Goal: Transaction & Acquisition: Purchase product/service

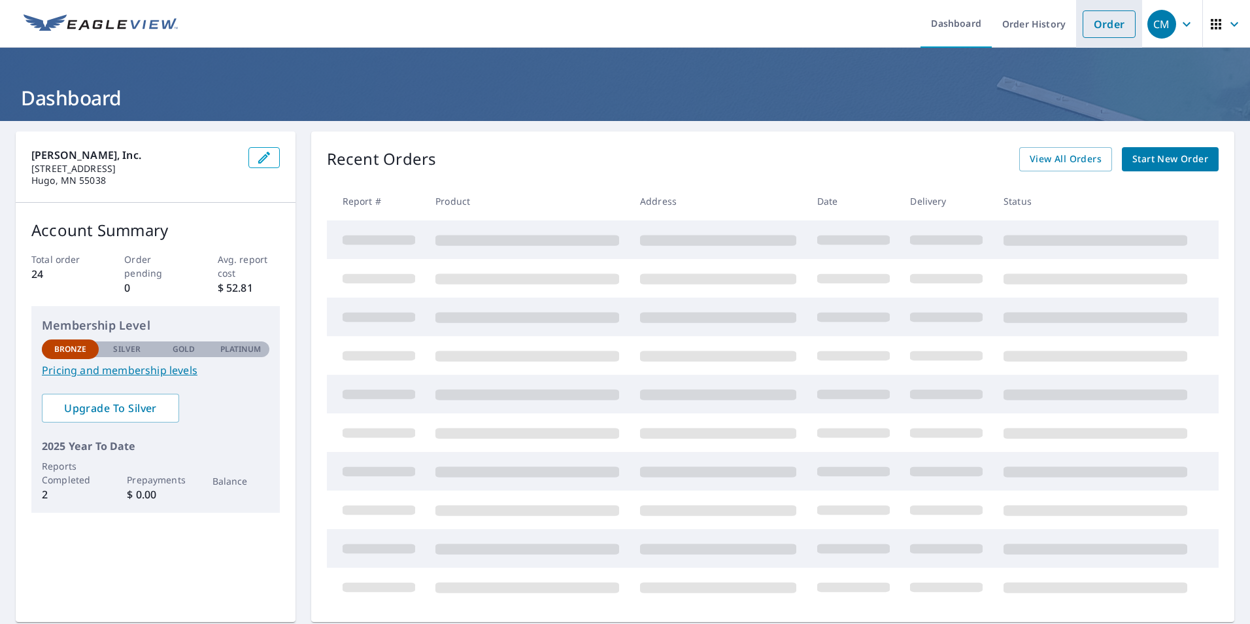
click at [1112, 26] on link "Order" at bounding box center [1108, 23] width 53 height 27
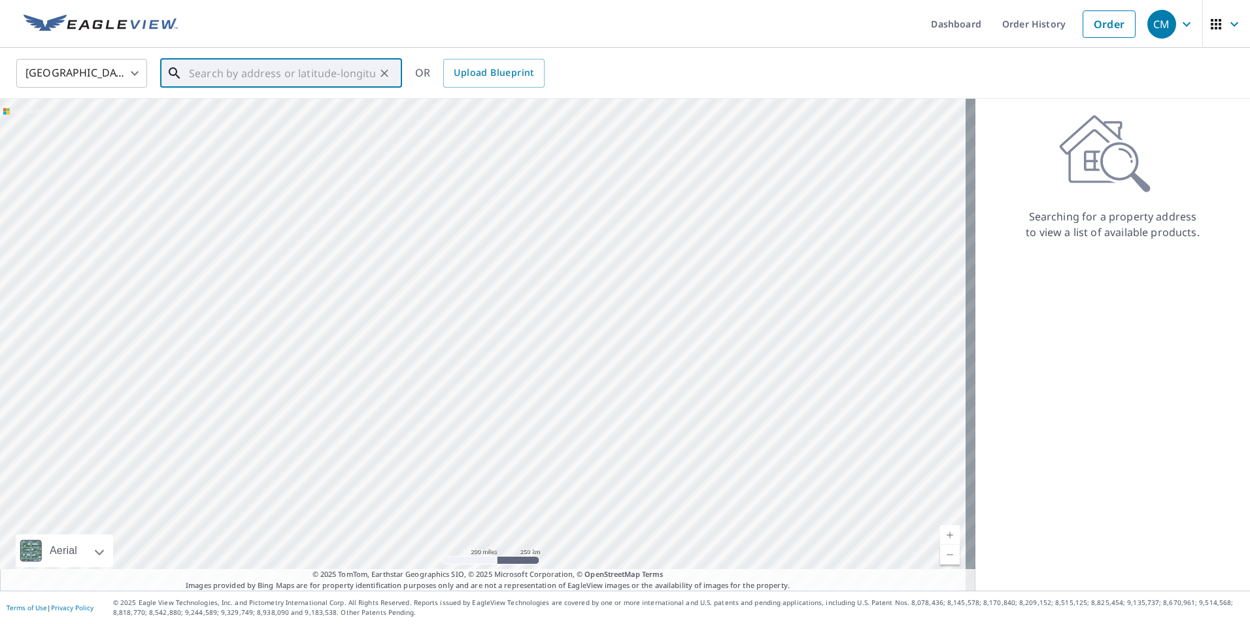
click at [267, 79] on input "text" at bounding box center [282, 73] width 186 height 37
click at [267, 124] on p "[GEOGRAPHIC_DATA]" at bounding box center [288, 125] width 205 height 13
type input "[STREET_ADDRESS][PERSON_NAME]"
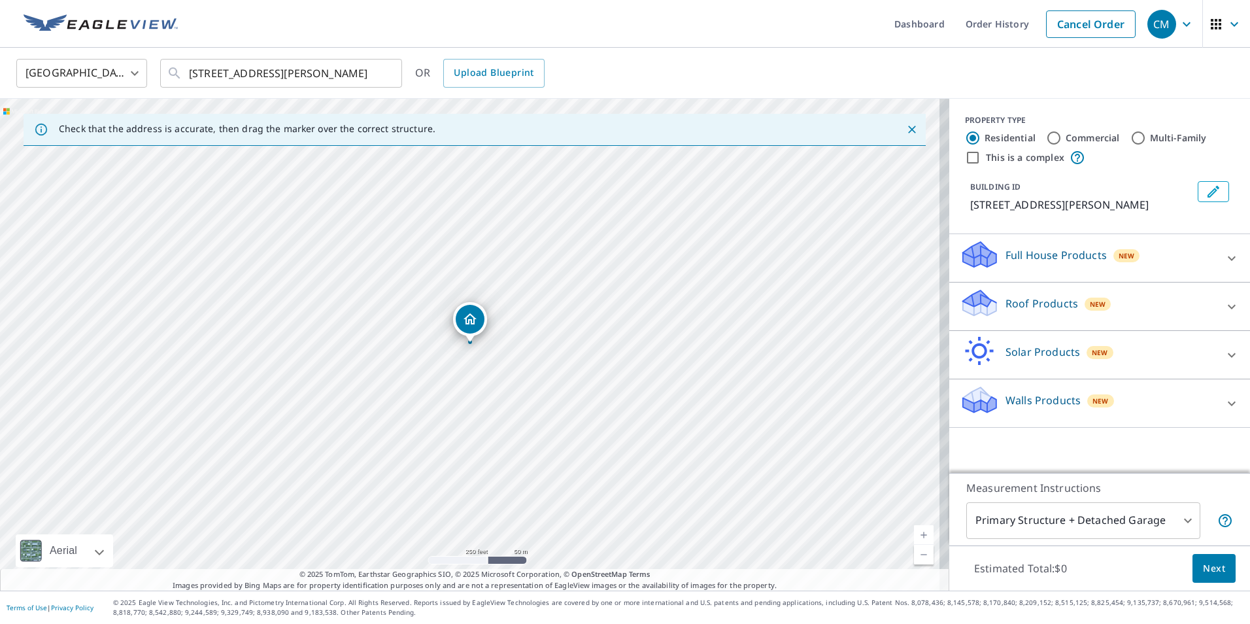
click at [994, 317] on div "Roof Products New" at bounding box center [1087, 306] width 256 height 37
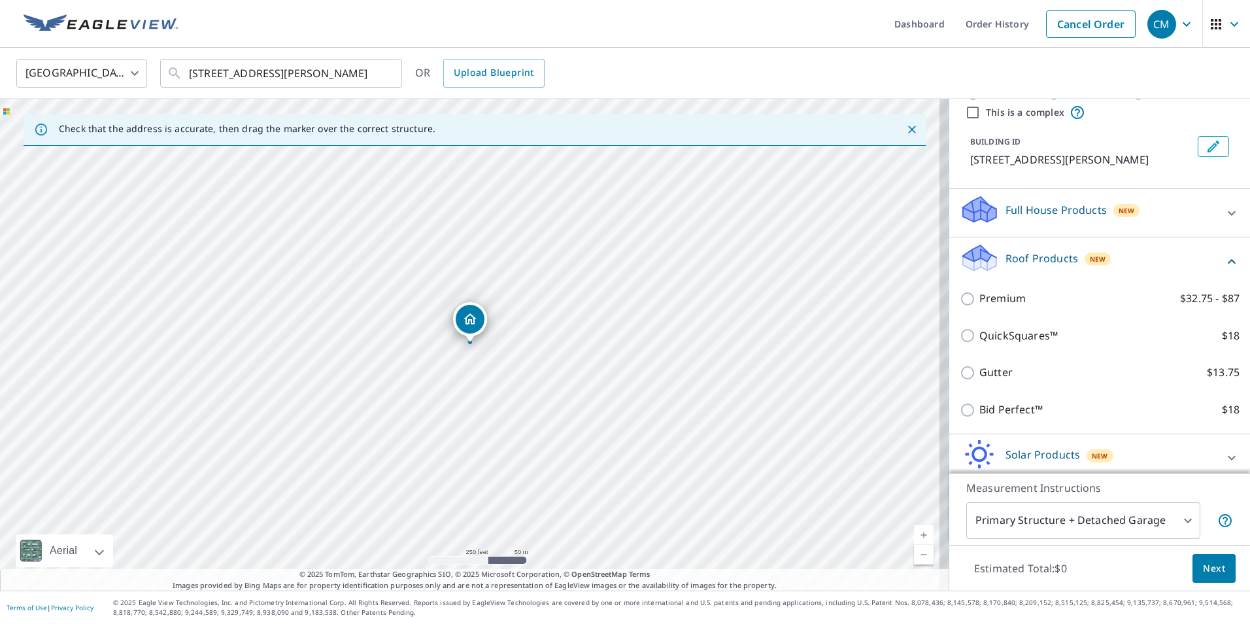
scroll to position [65, 0]
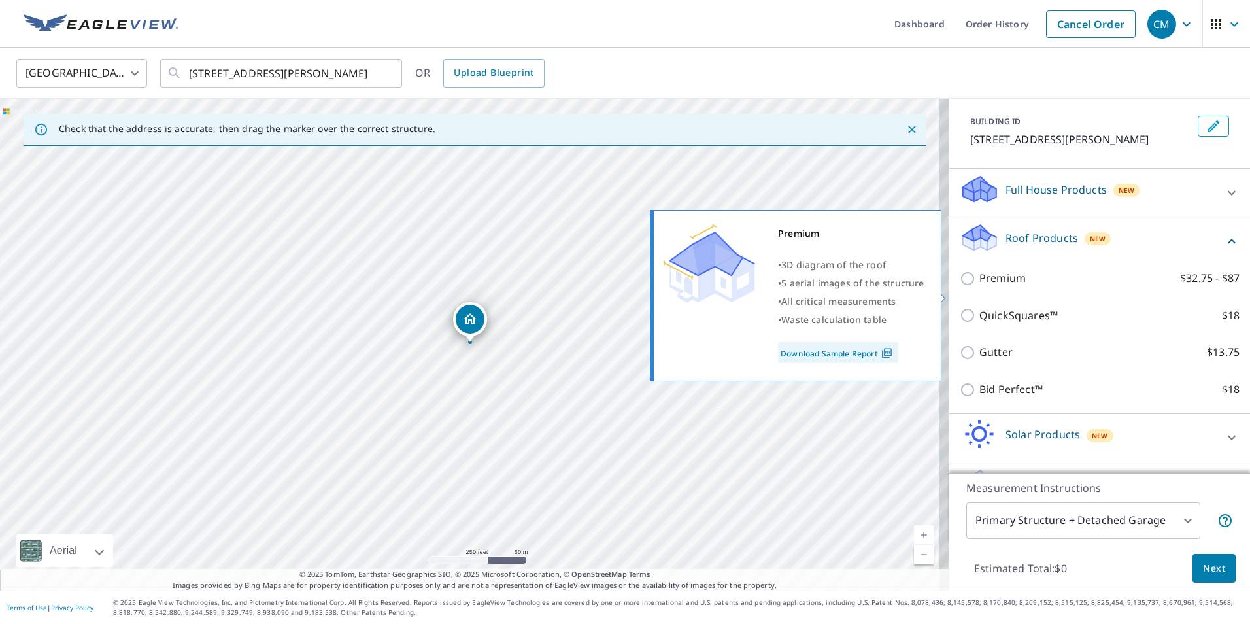
click at [959, 286] on input "Premium $32.75 - $87" at bounding box center [969, 279] width 20 height 16
checkbox input "true"
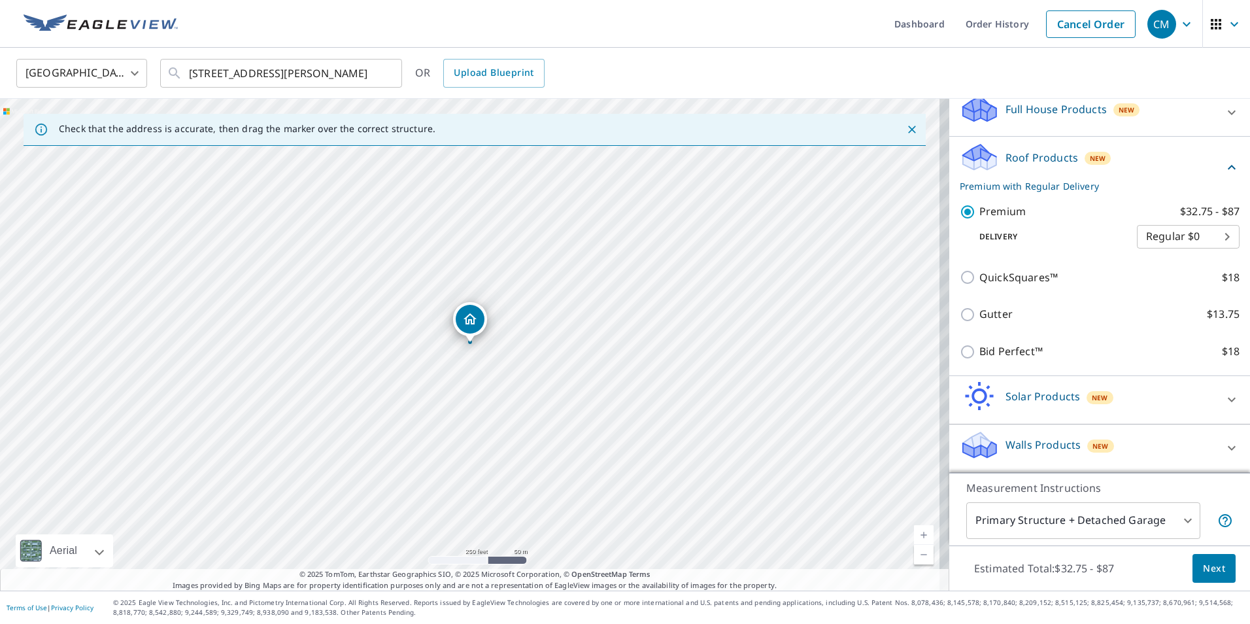
scroll to position [161, 0]
click at [1210, 561] on span "Next" at bounding box center [1214, 568] width 22 height 16
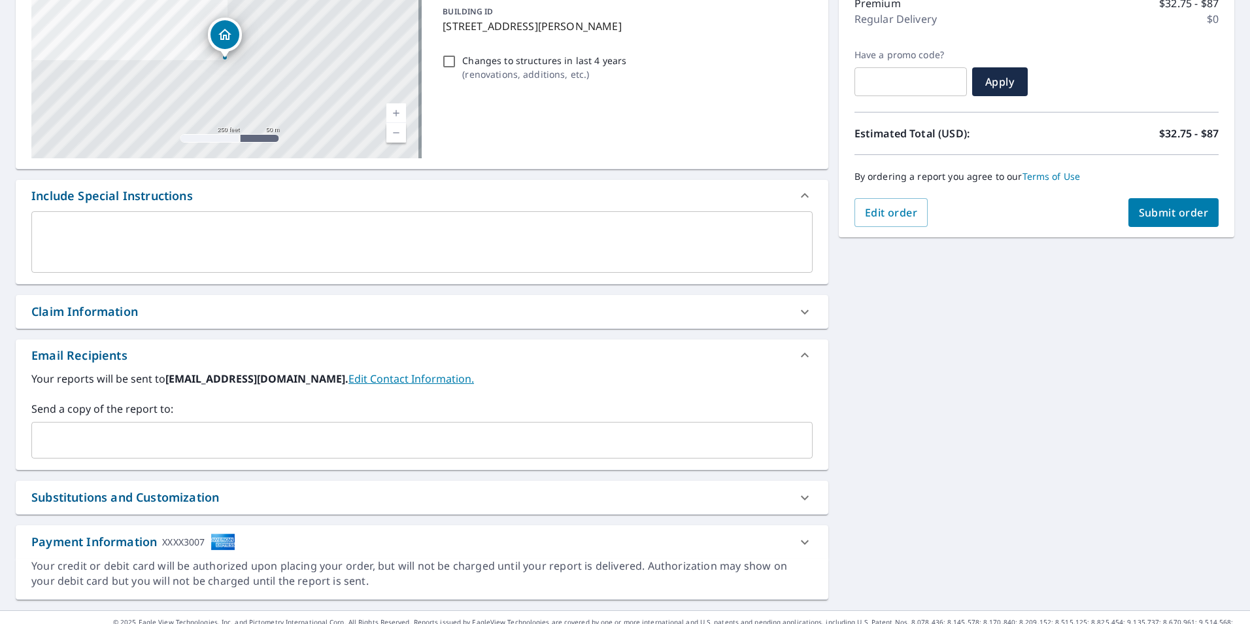
scroll to position [196, 0]
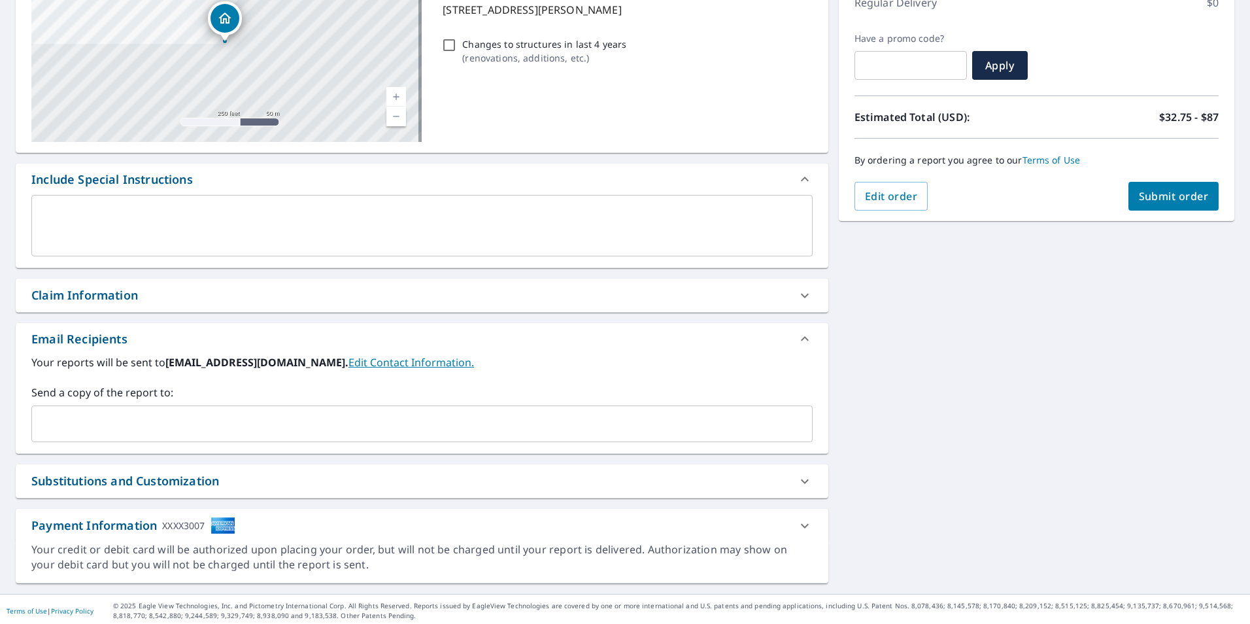
click at [78, 420] on input "text" at bounding box center [412, 423] width 750 height 25
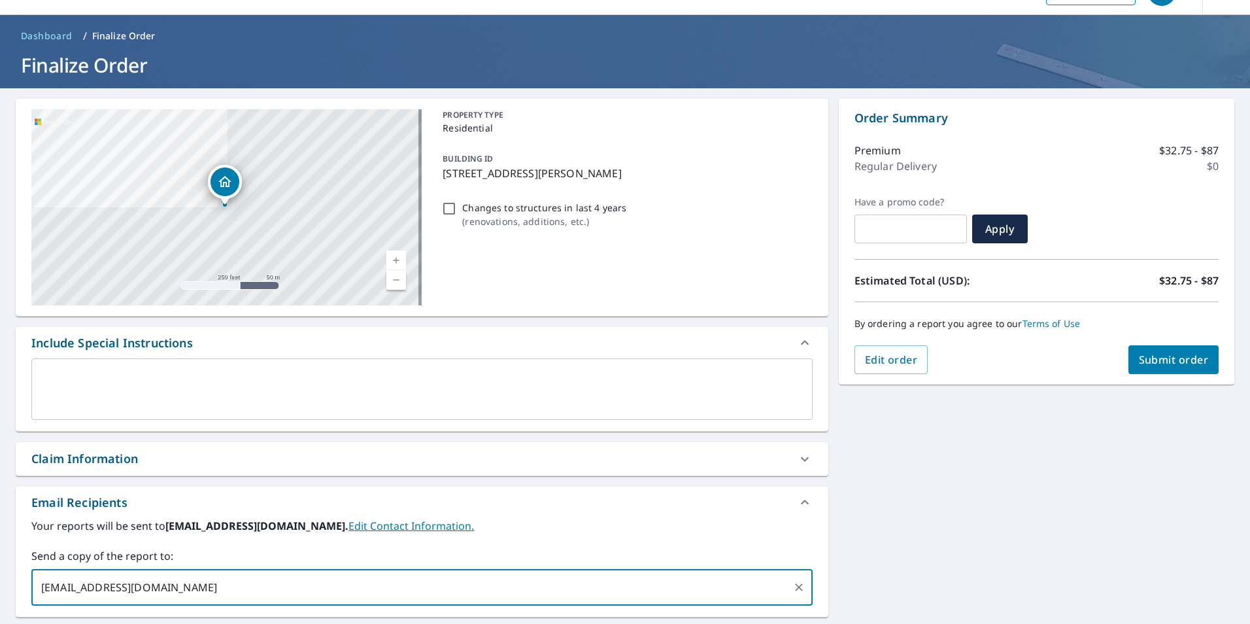
scroll to position [3, 0]
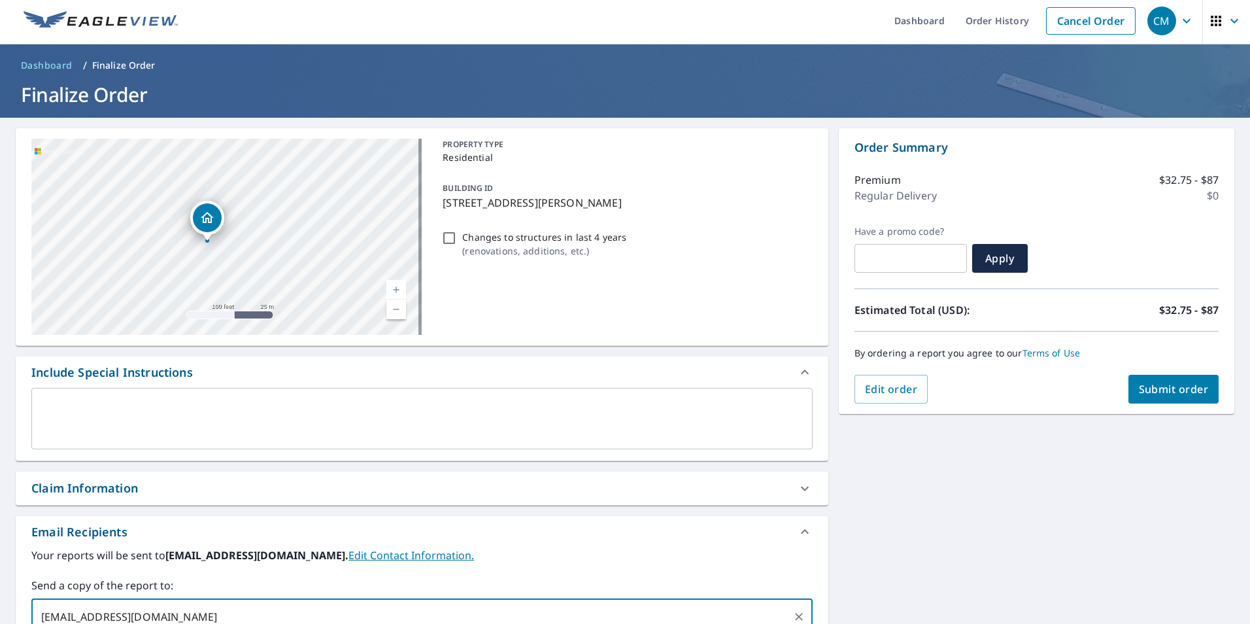
drag, startPoint x: 266, startPoint y: 248, endPoint x: 313, endPoint y: 271, distance: 52.0
click at [313, 271] on div "[STREET_ADDRESS][PERSON_NAME]" at bounding box center [226, 237] width 390 height 196
type input "[EMAIL_ADDRESS][DOMAIN_NAME]"
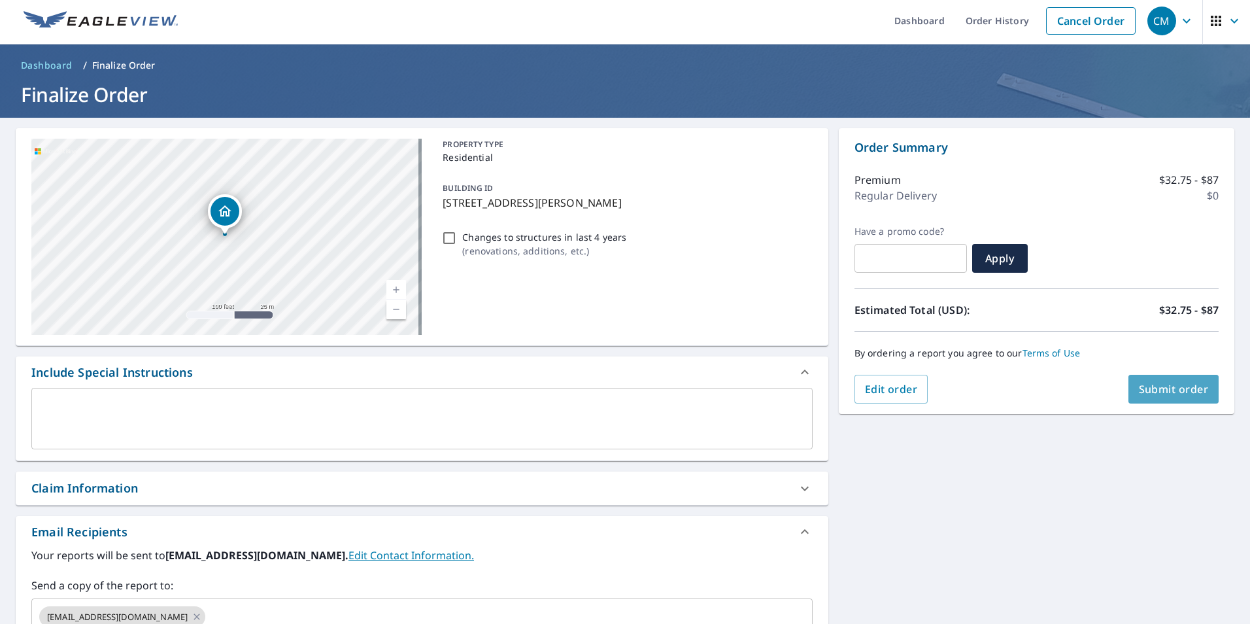
click at [1139, 391] on span "Submit order" at bounding box center [1174, 389] width 70 height 14
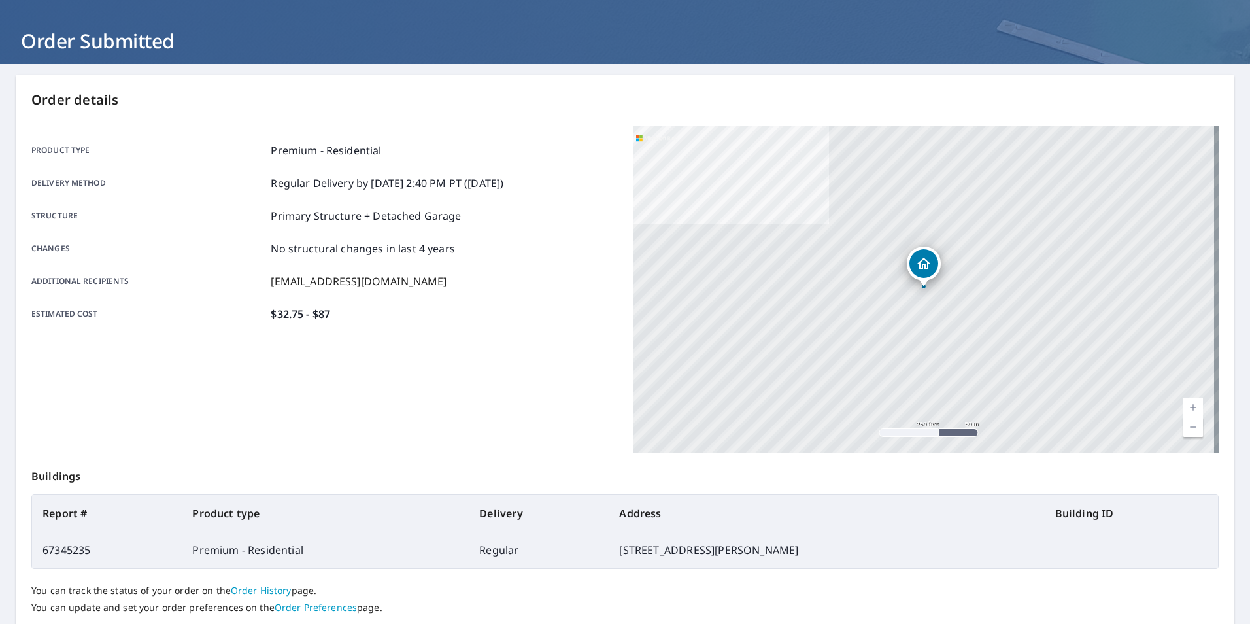
scroll to position [146, 0]
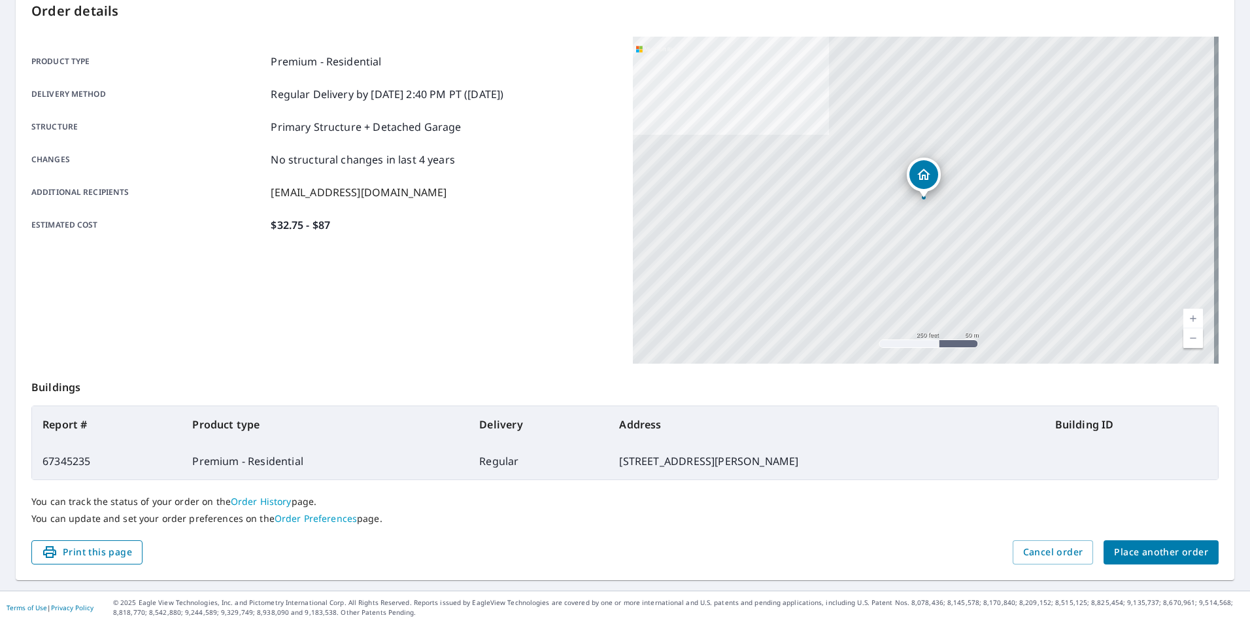
click at [98, 558] on span "Print this page" at bounding box center [87, 552] width 90 height 16
click at [1174, 558] on span "Place another order" at bounding box center [1161, 552] width 94 height 16
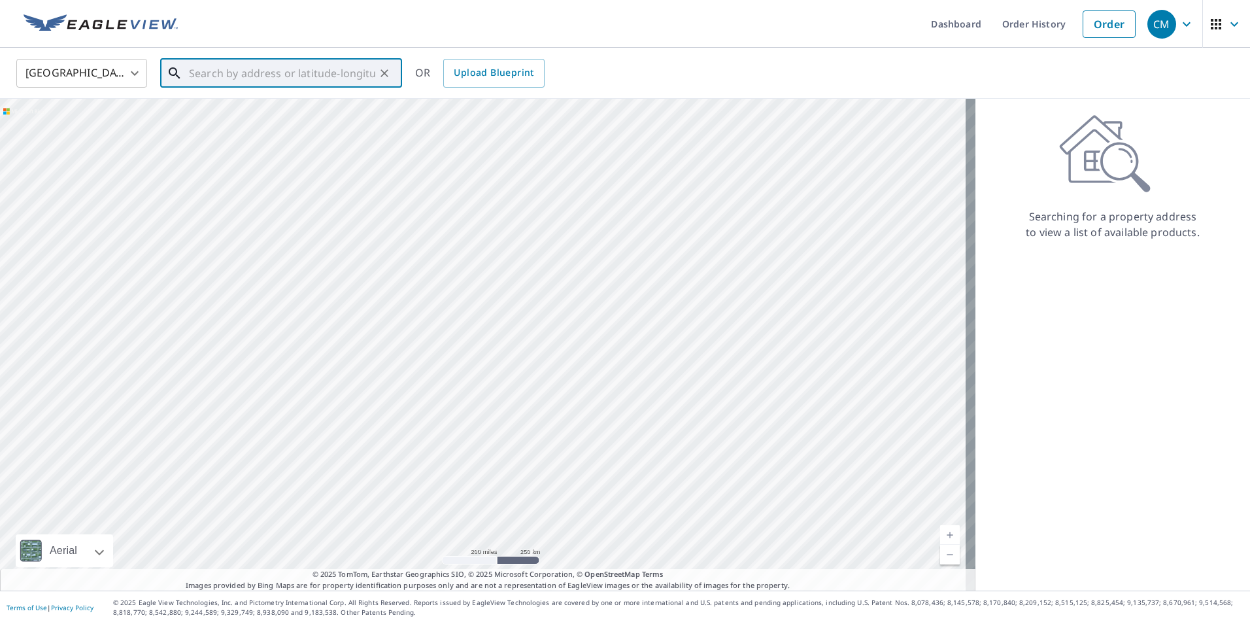
click at [244, 75] on input "text" at bounding box center [282, 73] width 186 height 37
click at [247, 110] on span "[STREET_ADDRESS]" at bounding box center [288, 111] width 205 height 16
type input "[STREET_ADDRESS]"
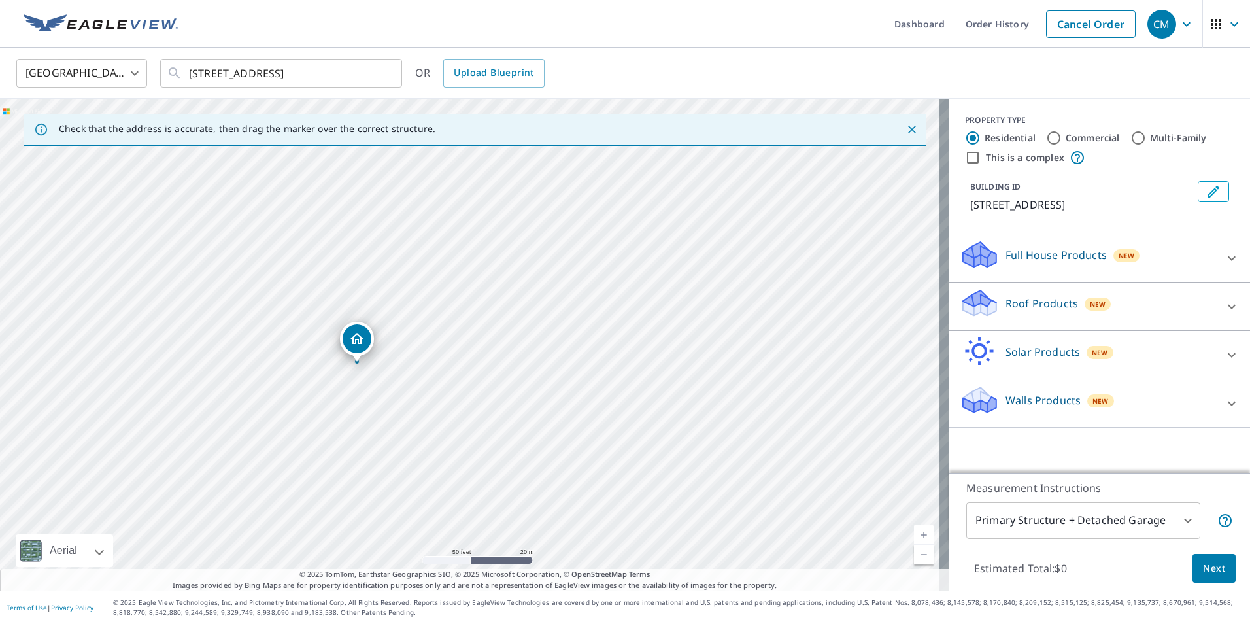
drag, startPoint x: 488, startPoint y: 375, endPoint x: 524, endPoint y: 297, distance: 85.1
click at [524, 297] on div "[STREET_ADDRESS]" at bounding box center [474, 344] width 949 height 491
click at [974, 301] on icon at bounding box center [979, 298] width 33 height 16
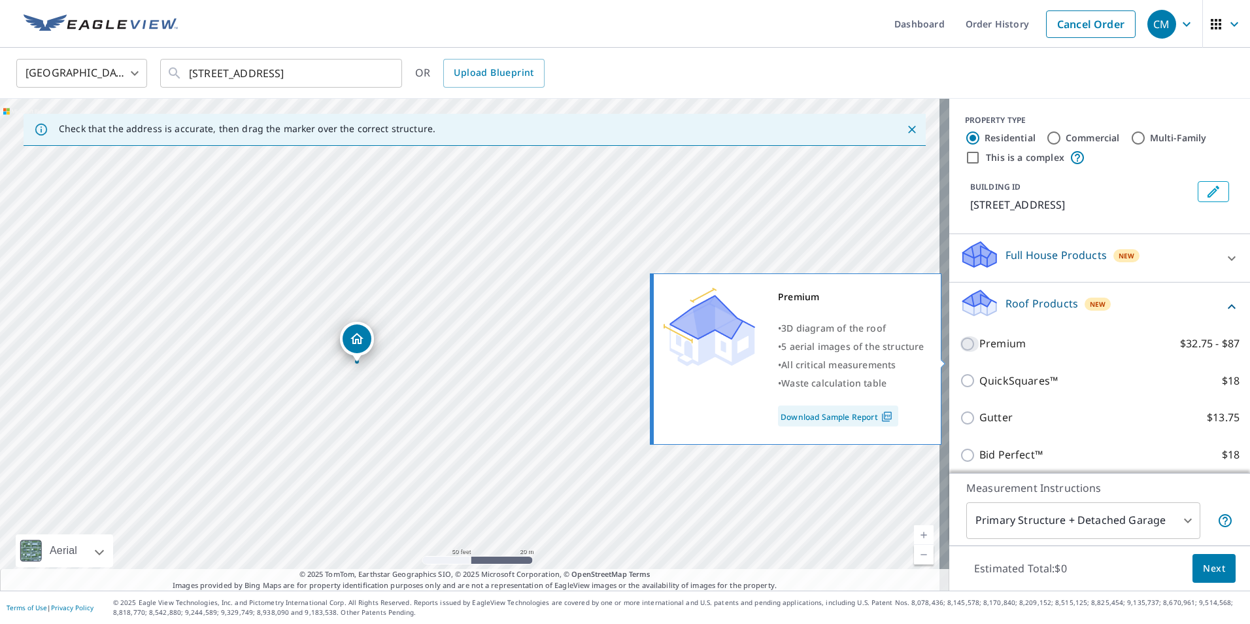
click at [959, 352] on input "Premium $32.75 - $87" at bounding box center [969, 344] width 20 height 16
checkbox input "true"
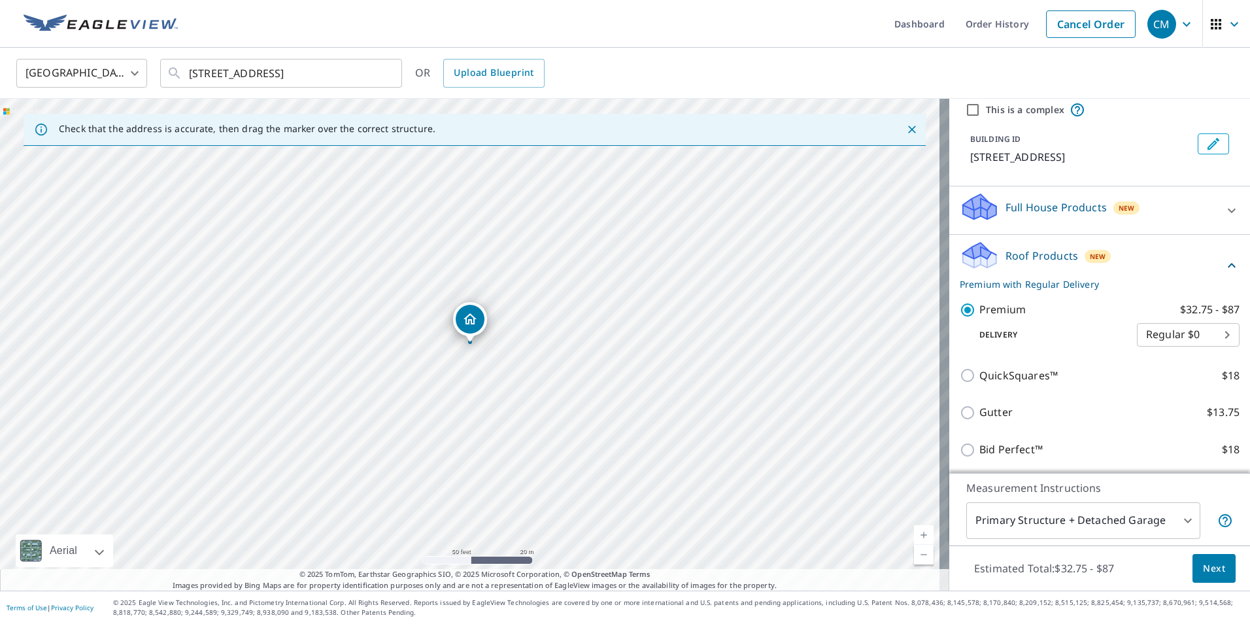
scroll to position [131, 0]
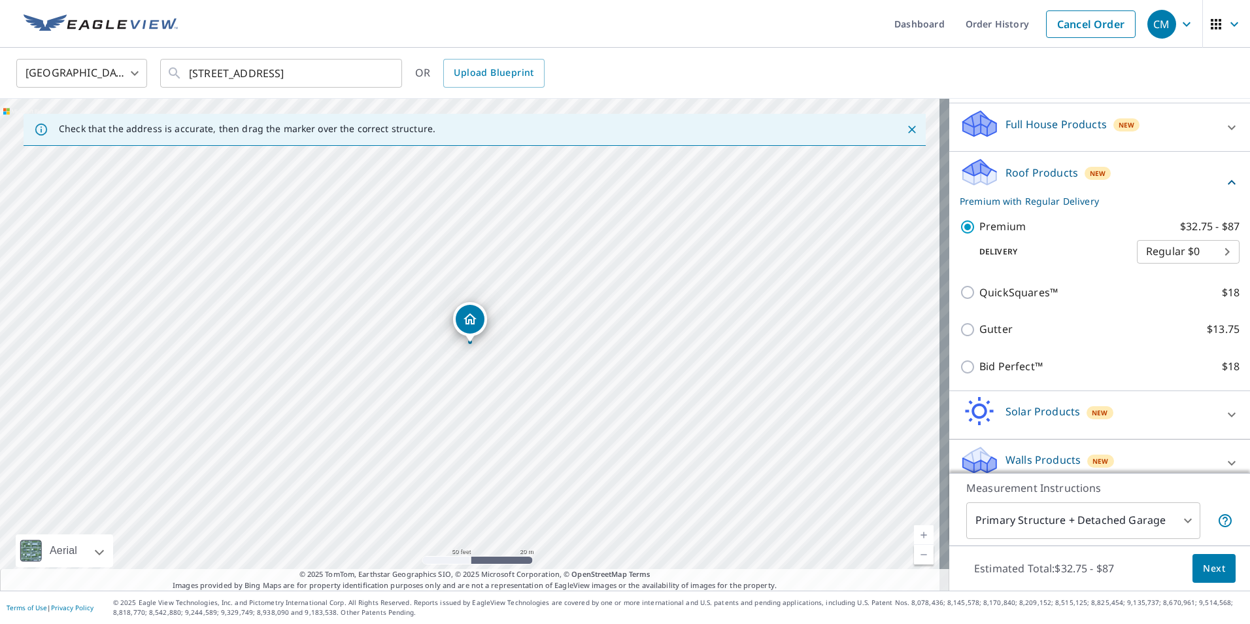
click at [1204, 567] on span "Next" at bounding box center [1214, 568] width 22 height 16
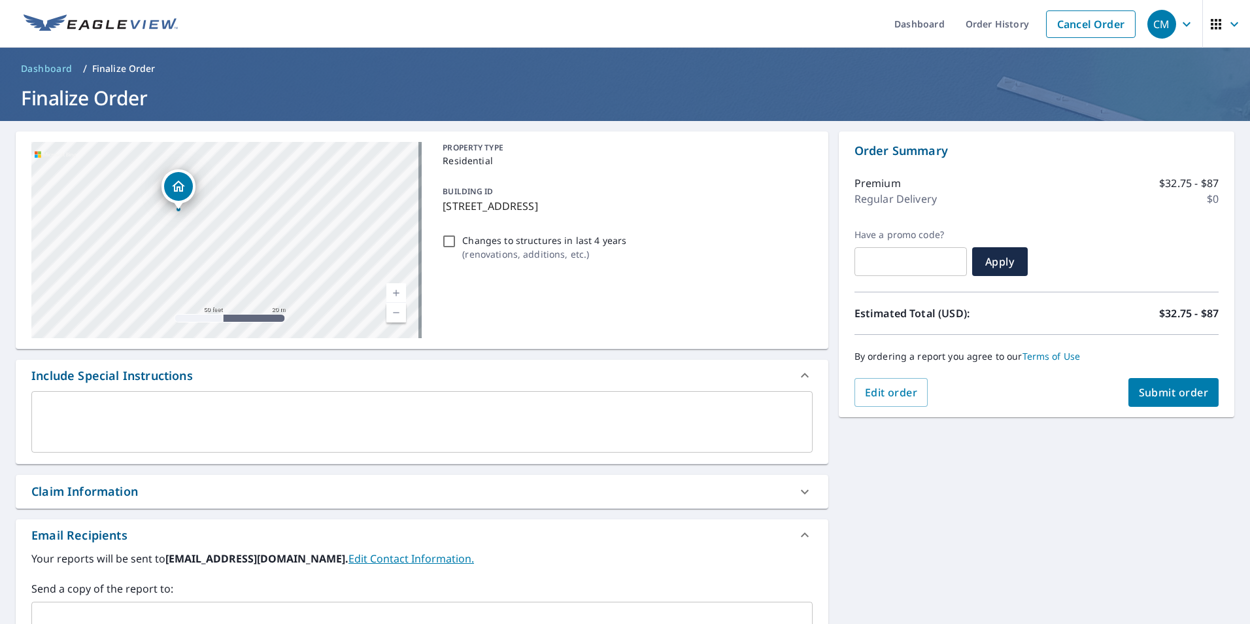
drag, startPoint x: 235, startPoint y: 251, endPoint x: 323, endPoint y: 205, distance: 99.4
click at [323, 205] on div "[STREET_ADDRESS]" at bounding box center [226, 240] width 390 height 196
drag, startPoint x: 225, startPoint y: 217, endPoint x: 376, endPoint y: 227, distance: 152.0
click at [376, 227] on div "[STREET_ADDRESS]" at bounding box center [226, 240] width 390 height 196
drag, startPoint x: 361, startPoint y: 237, endPoint x: 241, endPoint y: 261, distance: 122.2
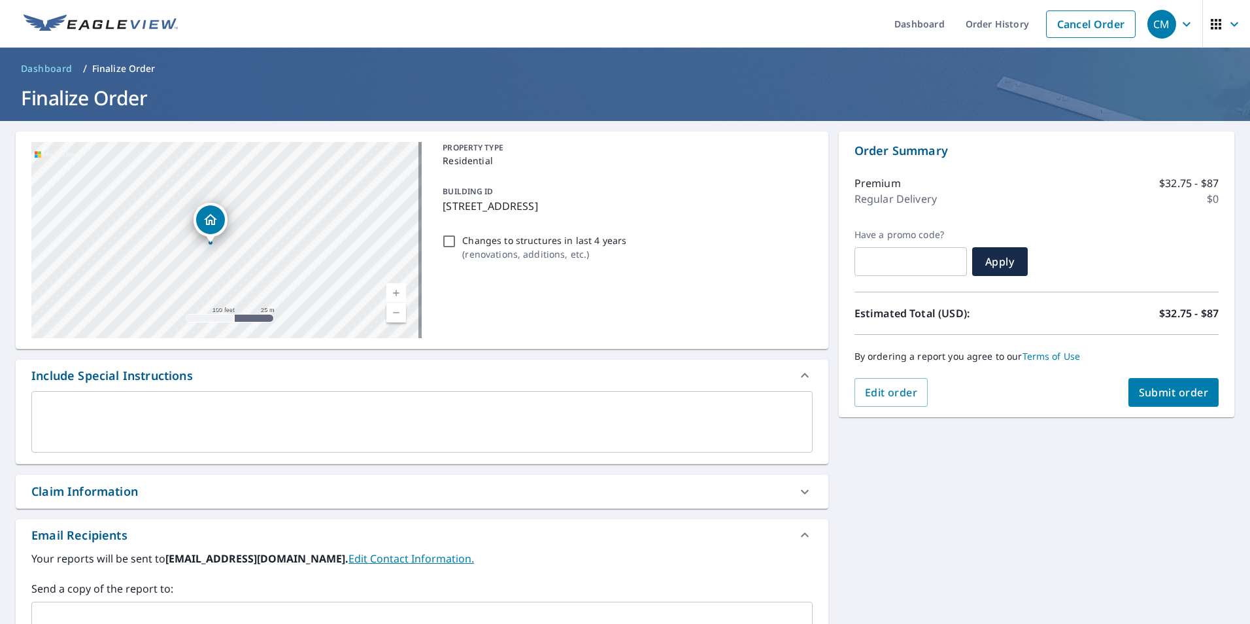
click at [241, 261] on div "[STREET_ADDRESS]" at bounding box center [226, 240] width 390 height 196
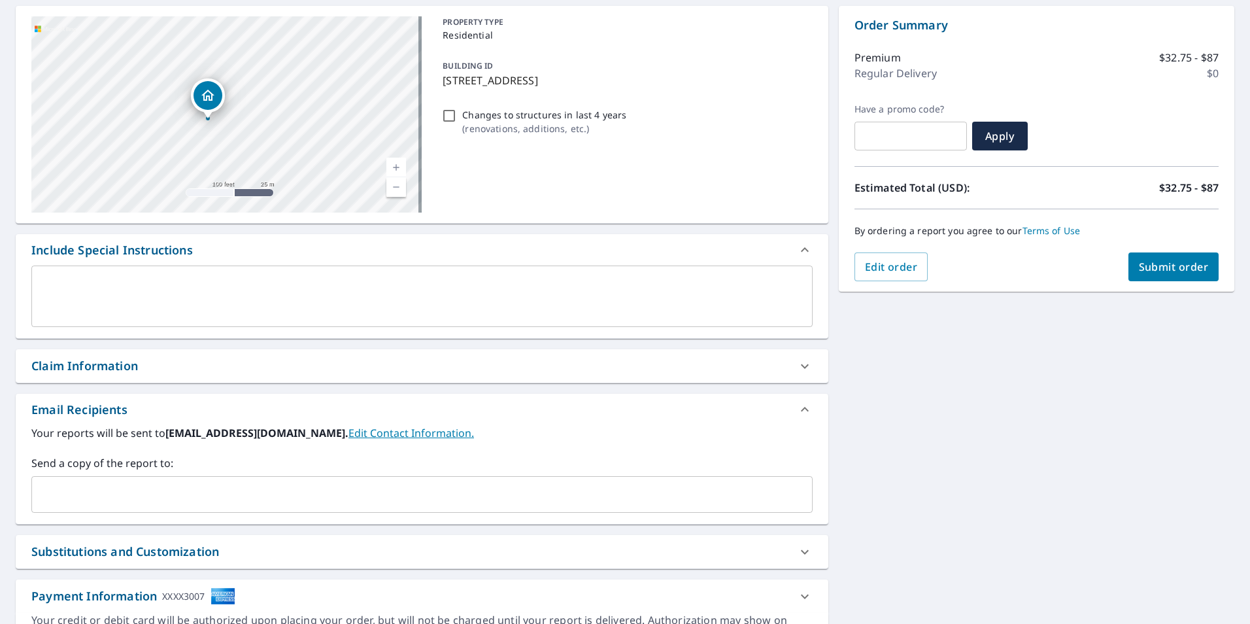
scroll to position [131, 0]
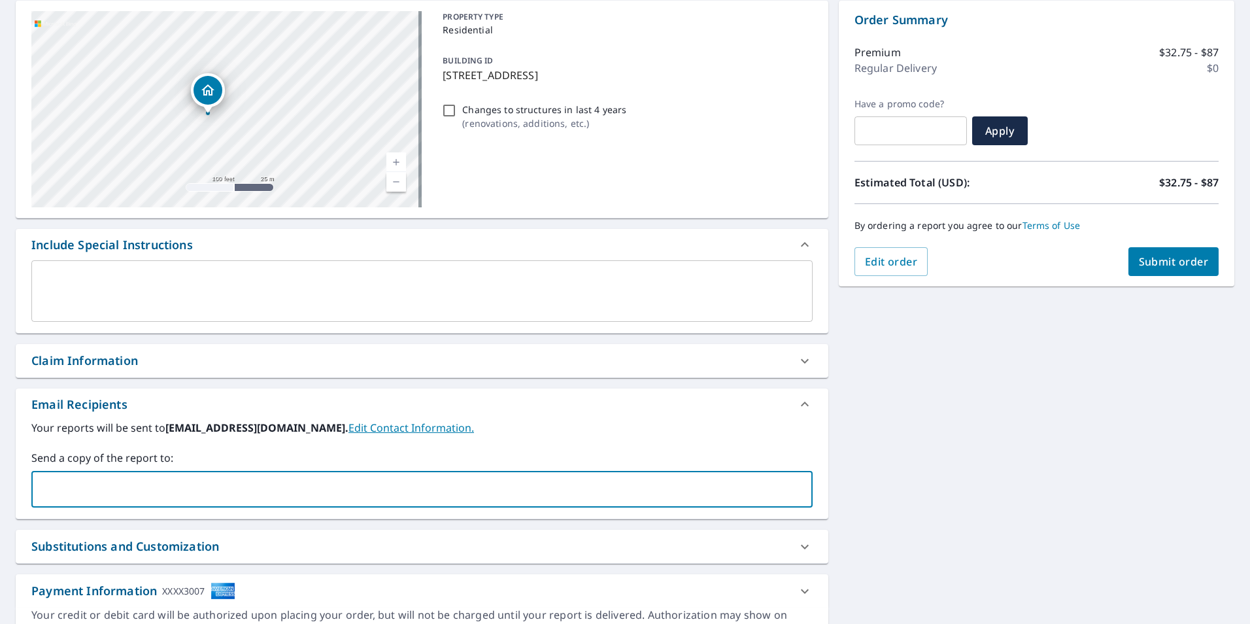
click at [267, 483] on input "text" at bounding box center [412, 488] width 750 height 25
type input "[EMAIL_ADDRESS][DOMAIN_NAME]"
click at [933, 426] on div "[STREET_ADDRESS] Aerial Road A standard road map Aerial A detailed look from ab…" at bounding box center [625, 324] width 1250 height 669
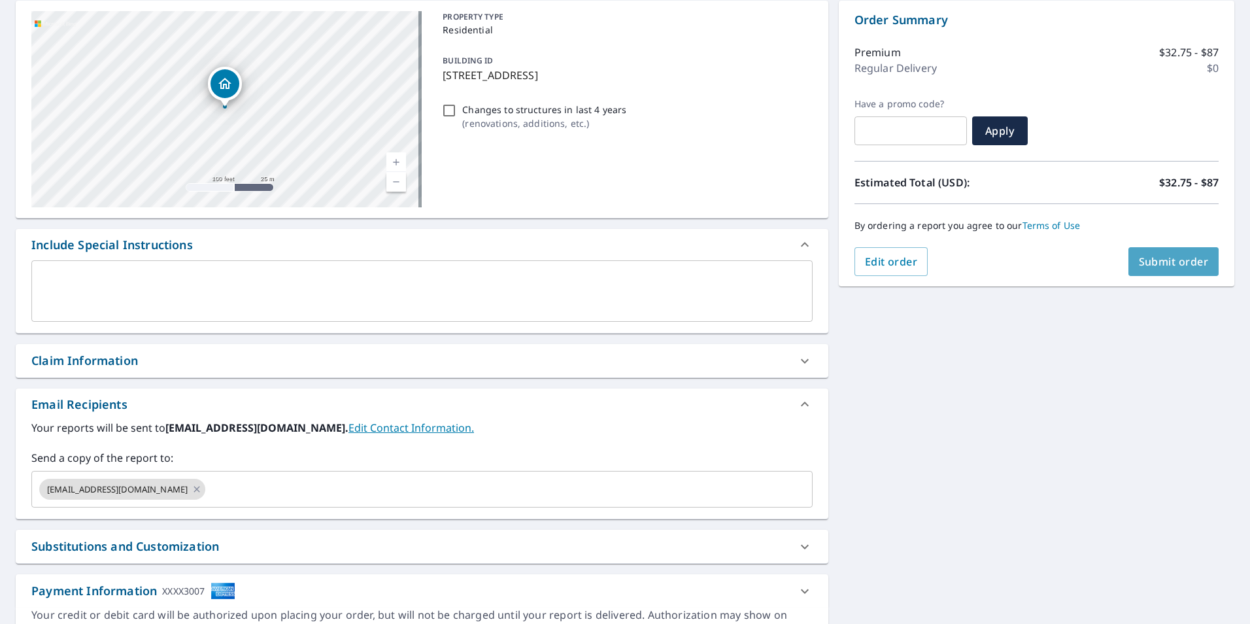
click at [1142, 254] on span "Submit order" at bounding box center [1174, 261] width 70 height 14
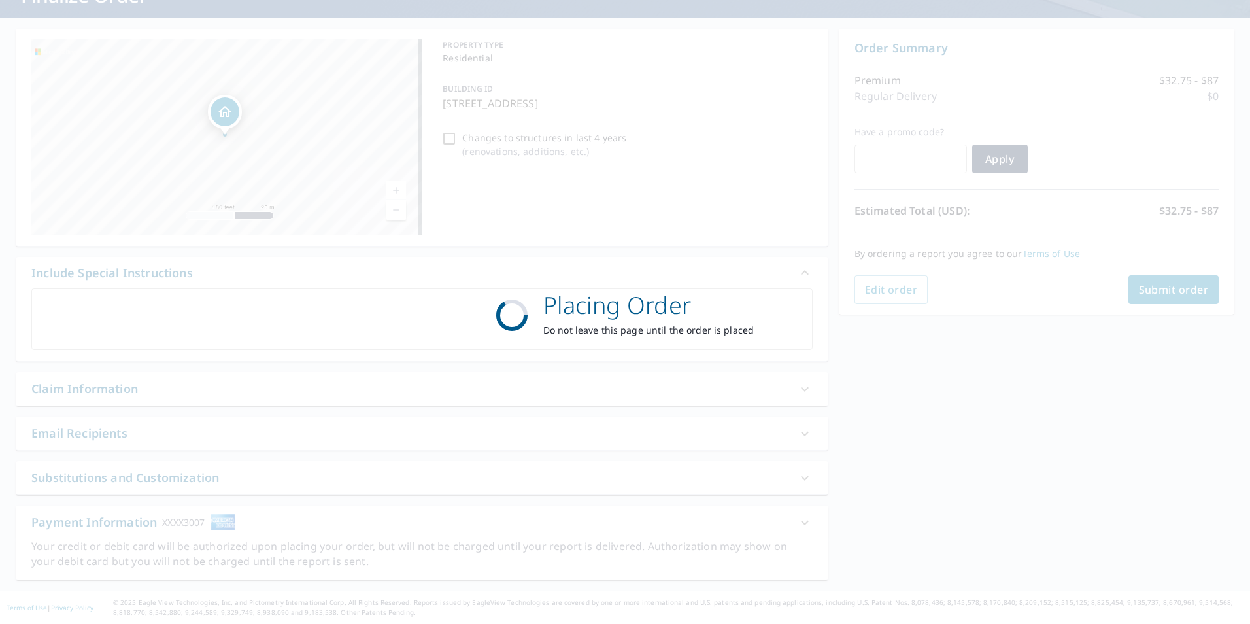
scroll to position [103, 0]
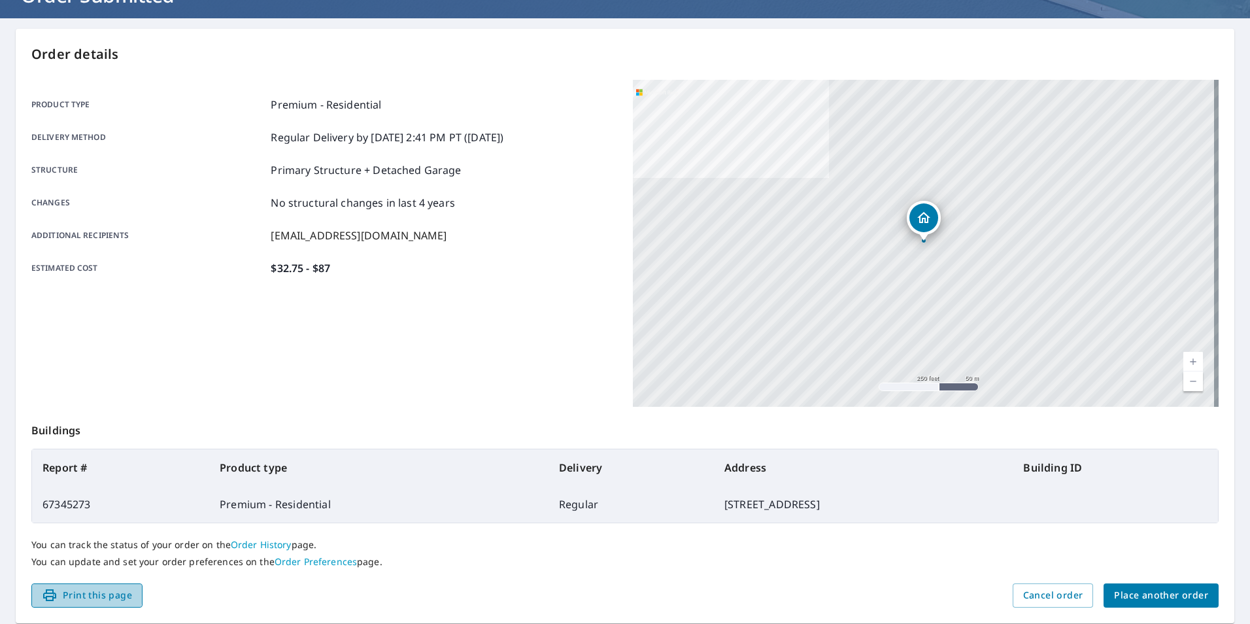
click at [75, 593] on span "Print this page" at bounding box center [87, 595] width 90 height 16
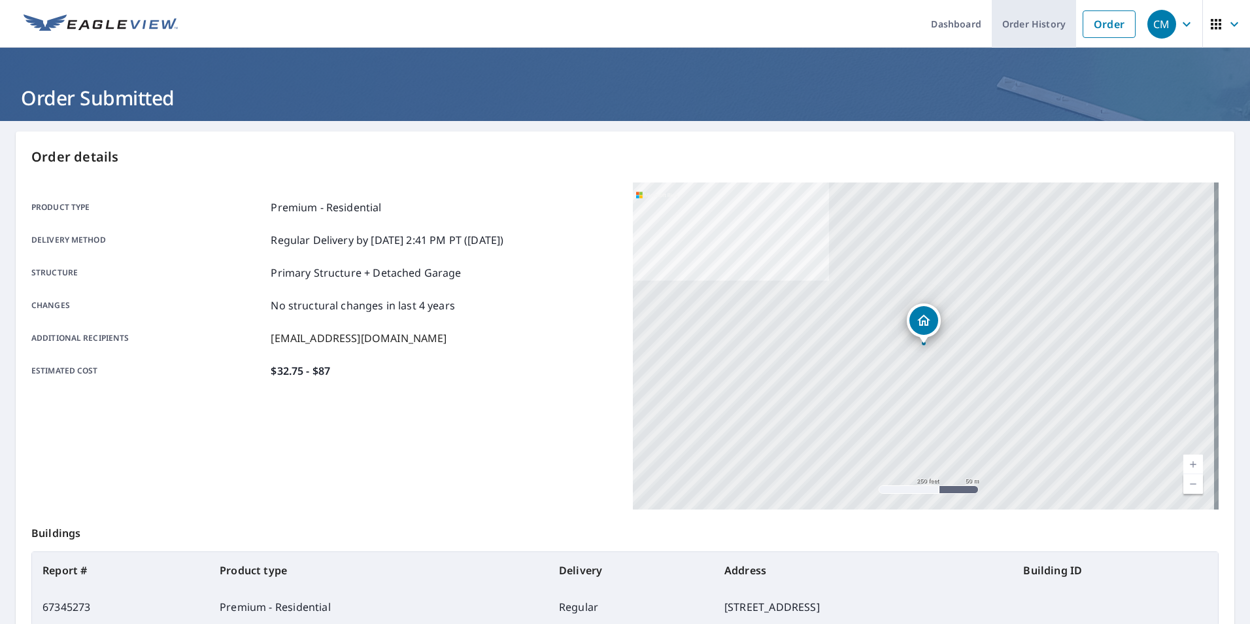
click at [1037, 22] on link "Order History" at bounding box center [1033, 24] width 84 height 48
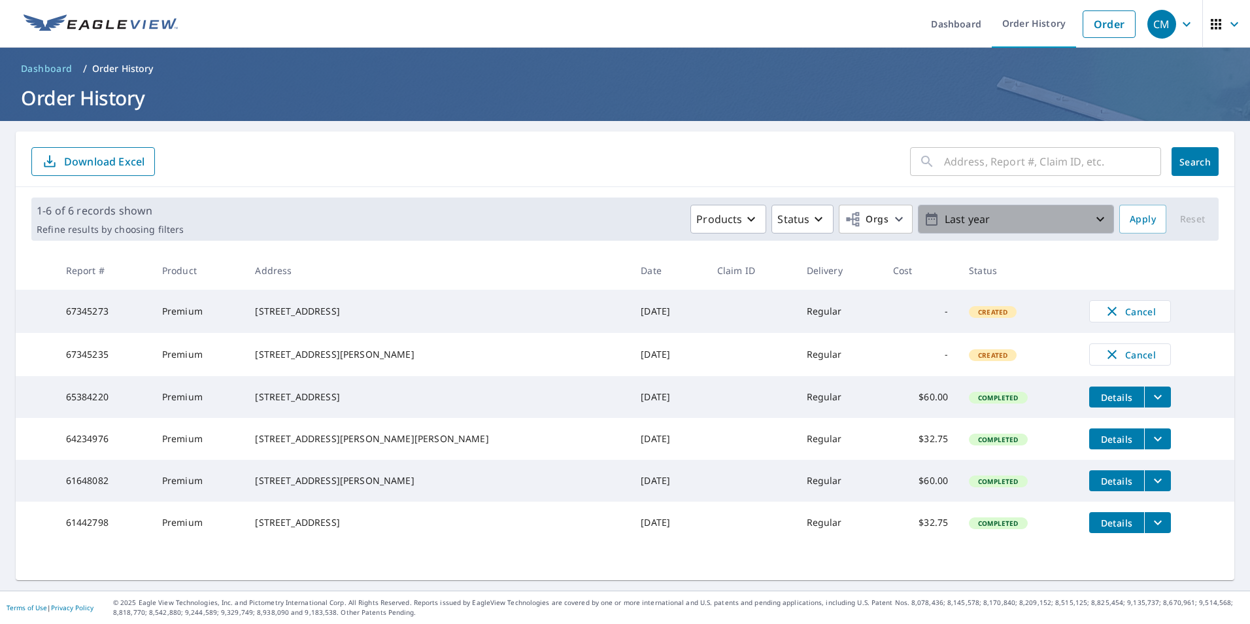
click at [1093, 222] on icon "button" at bounding box center [1100, 219] width 16 height 16
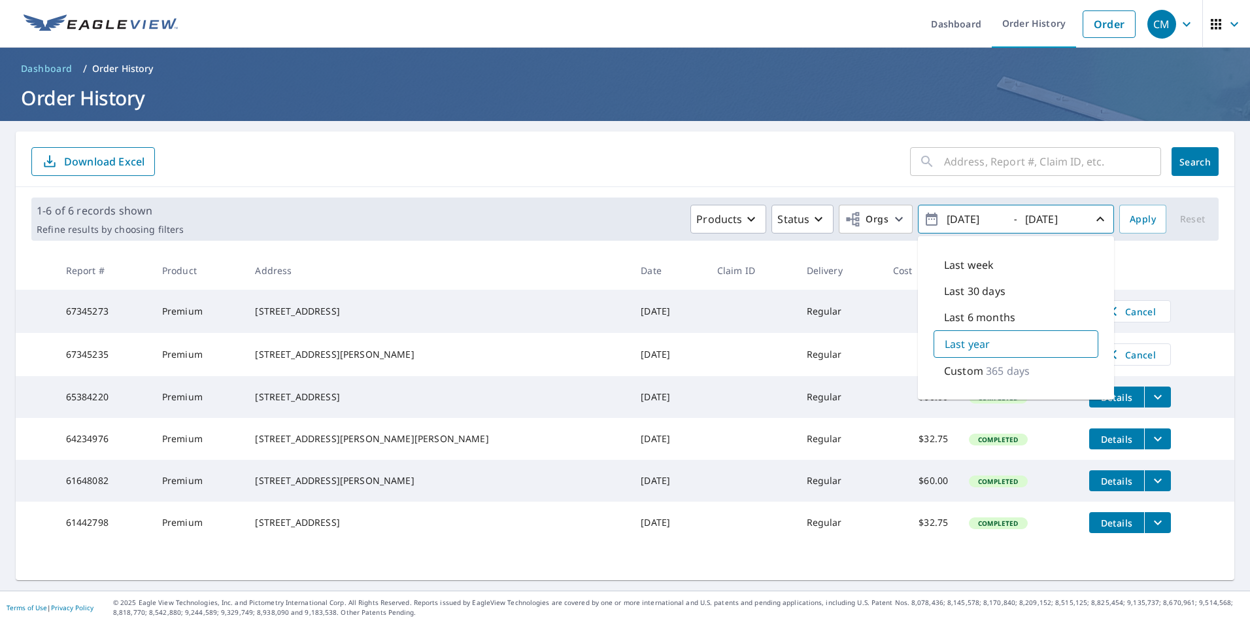
click at [1005, 375] on p "365 days" at bounding box center [1008, 371] width 44 height 16
click at [1129, 216] on span "Apply" at bounding box center [1142, 219] width 26 height 16
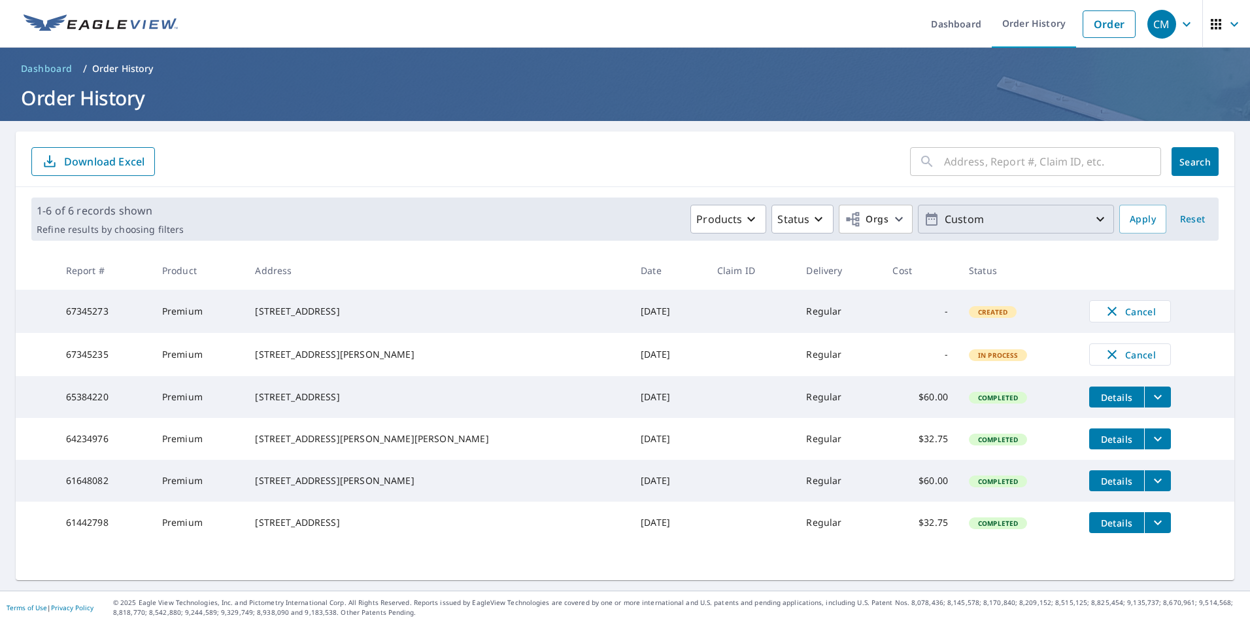
click at [1003, 219] on p "Custom" at bounding box center [1015, 219] width 153 height 23
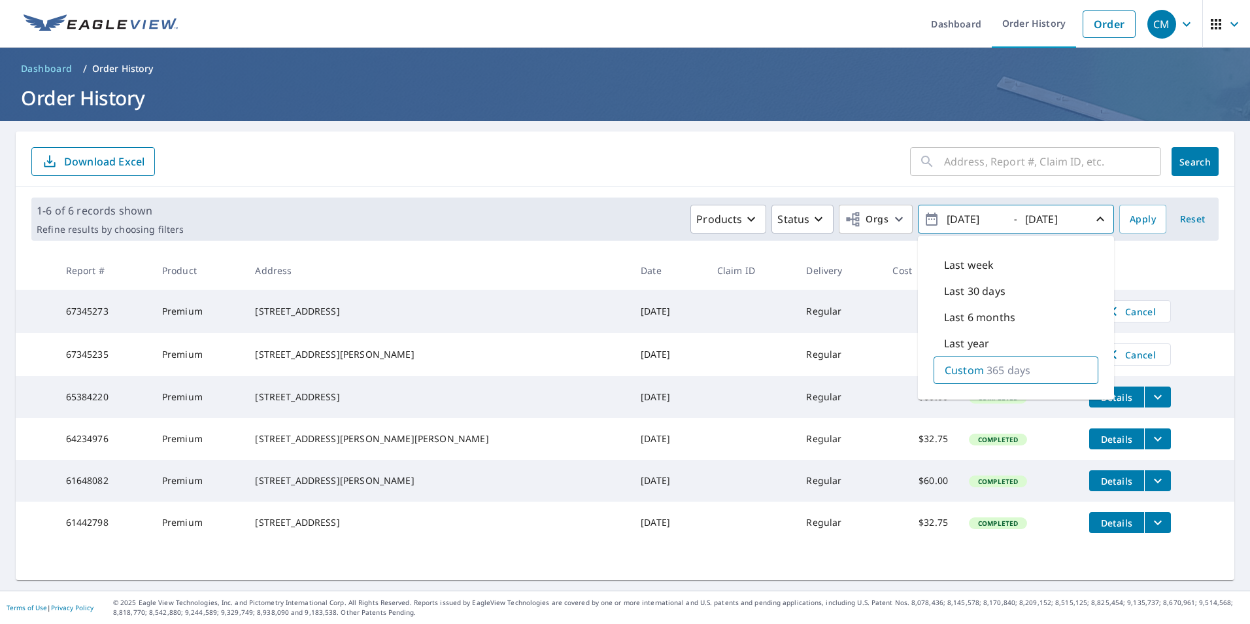
click at [991, 371] on p "365 days" at bounding box center [1008, 370] width 44 height 16
click at [957, 216] on input "[DATE]" at bounding box center [974, 218] width 64 height 21
type input "[DATE]"
click at [1132, 222] on span "Apply" at bounding box center [1142, 219] width 26 height 16
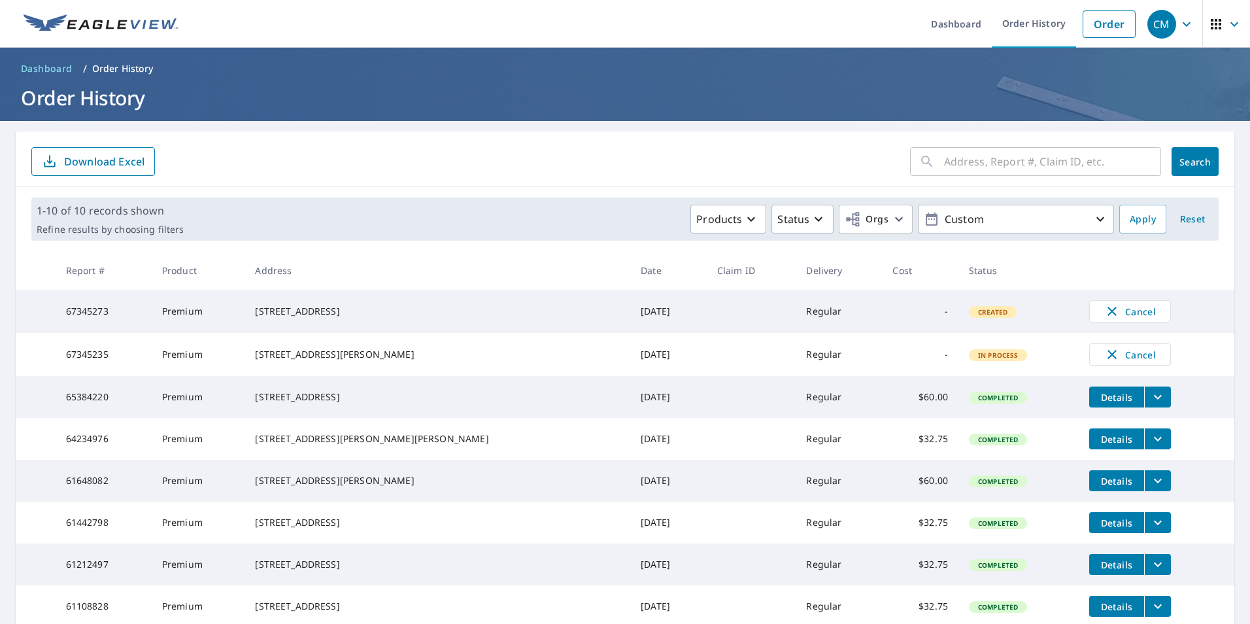
click at [1157, 28] on div "CM" at bounding box center [1161, 24] width 29 height 29
